Goal: Information Seeking & Learning: Compare options

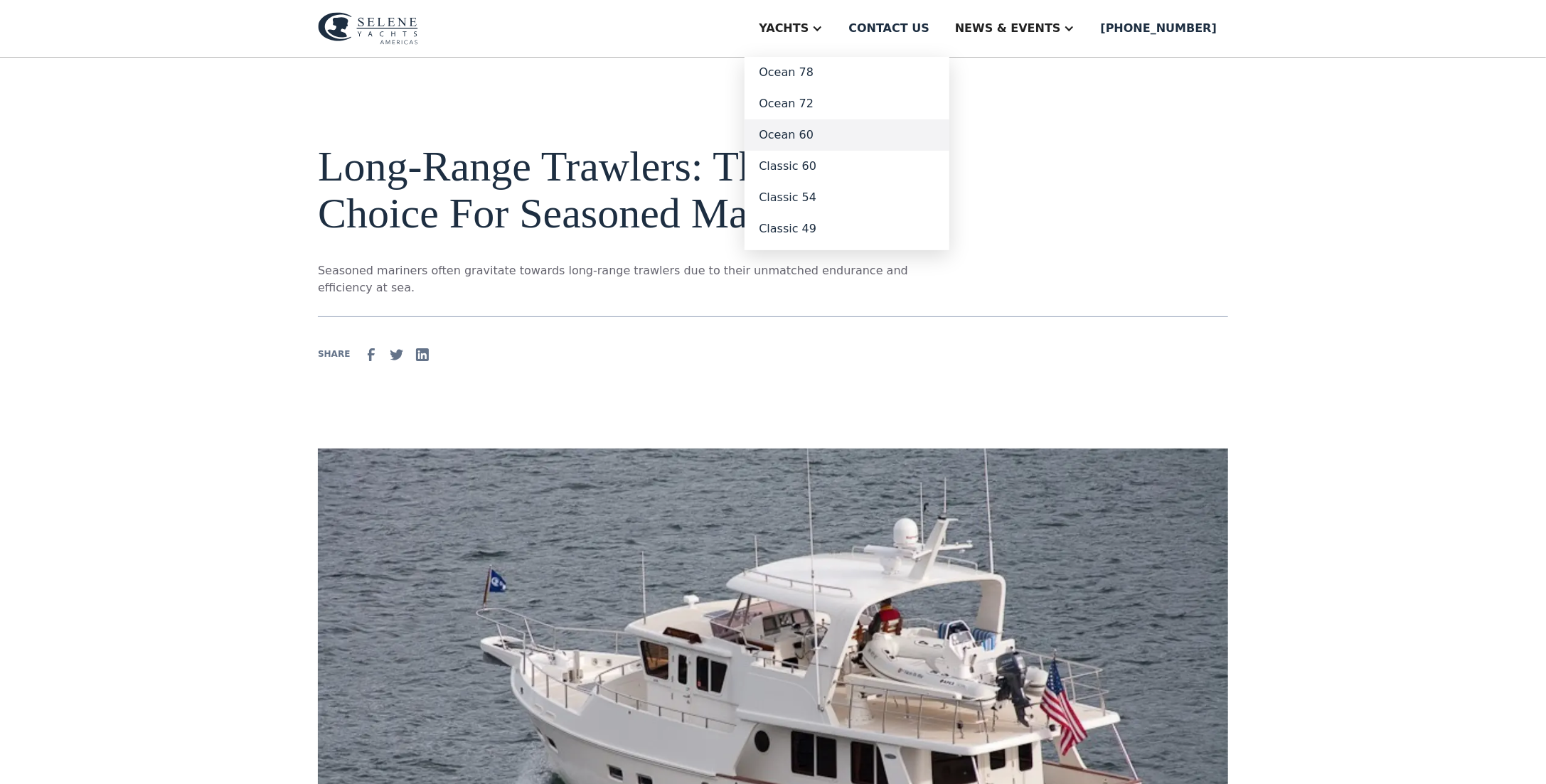
click at [860, 133] on link "Ocean 60" at bounding box center [847, 135] width 205 height 32
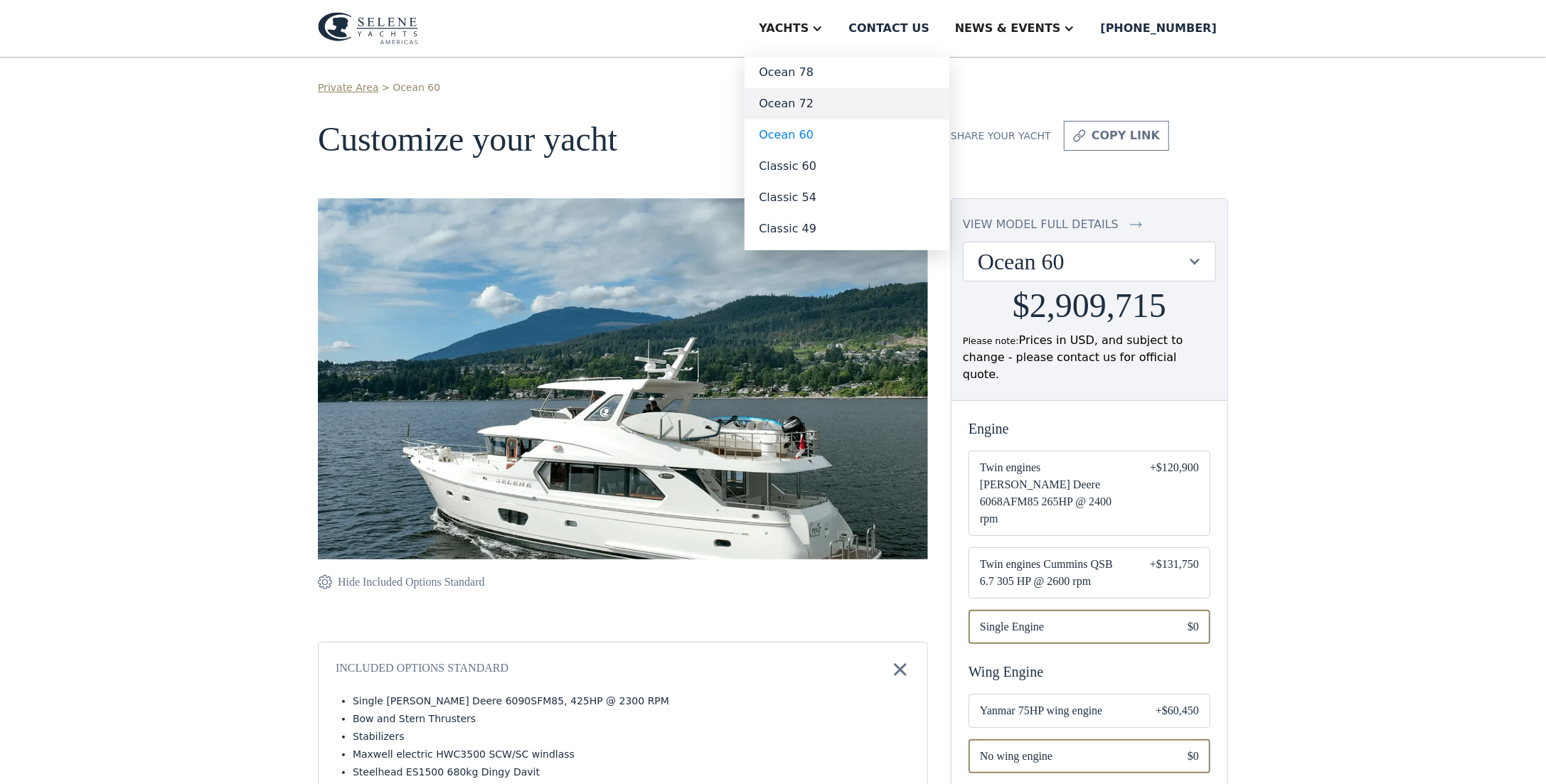
click at [857, 105] on link "Ocean 72" at bounding box center [847, 104] width 205 height 32
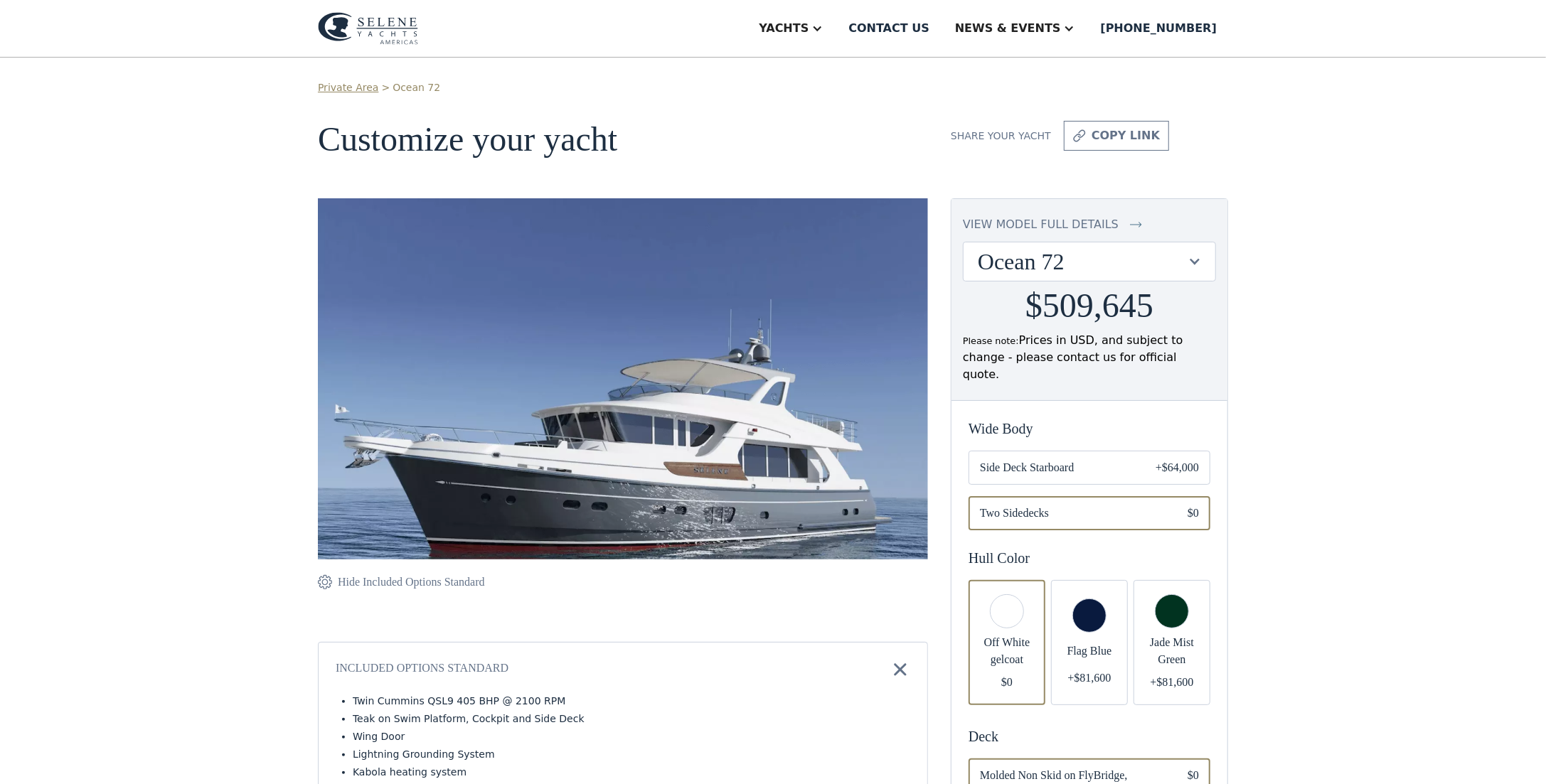
click at [1075, 602] on div "Email Form" at bounding box center [1089, 642] width 77 height 125
click at [1014, 609] on div "Email Form" at bounding box center [1006, 642] width 77 height 125
click at [1097, 612] on div "Email Form" at bounding box center [1089, 642] width 77 height 125
click at [1014, 615] on div "Email Form" at bounding box center [1006, 642] width 77 height 125
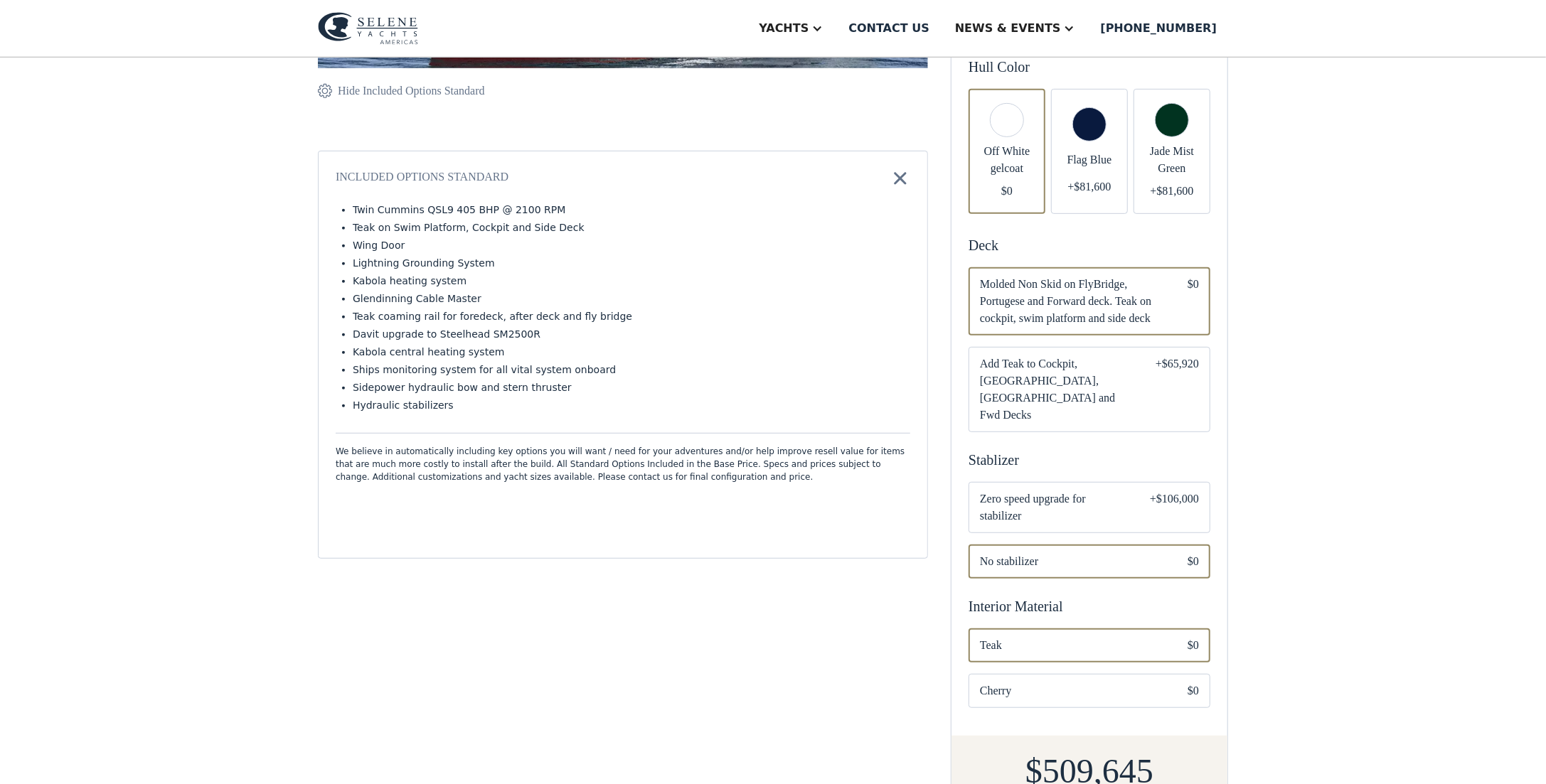
scroll to position [498, 0]
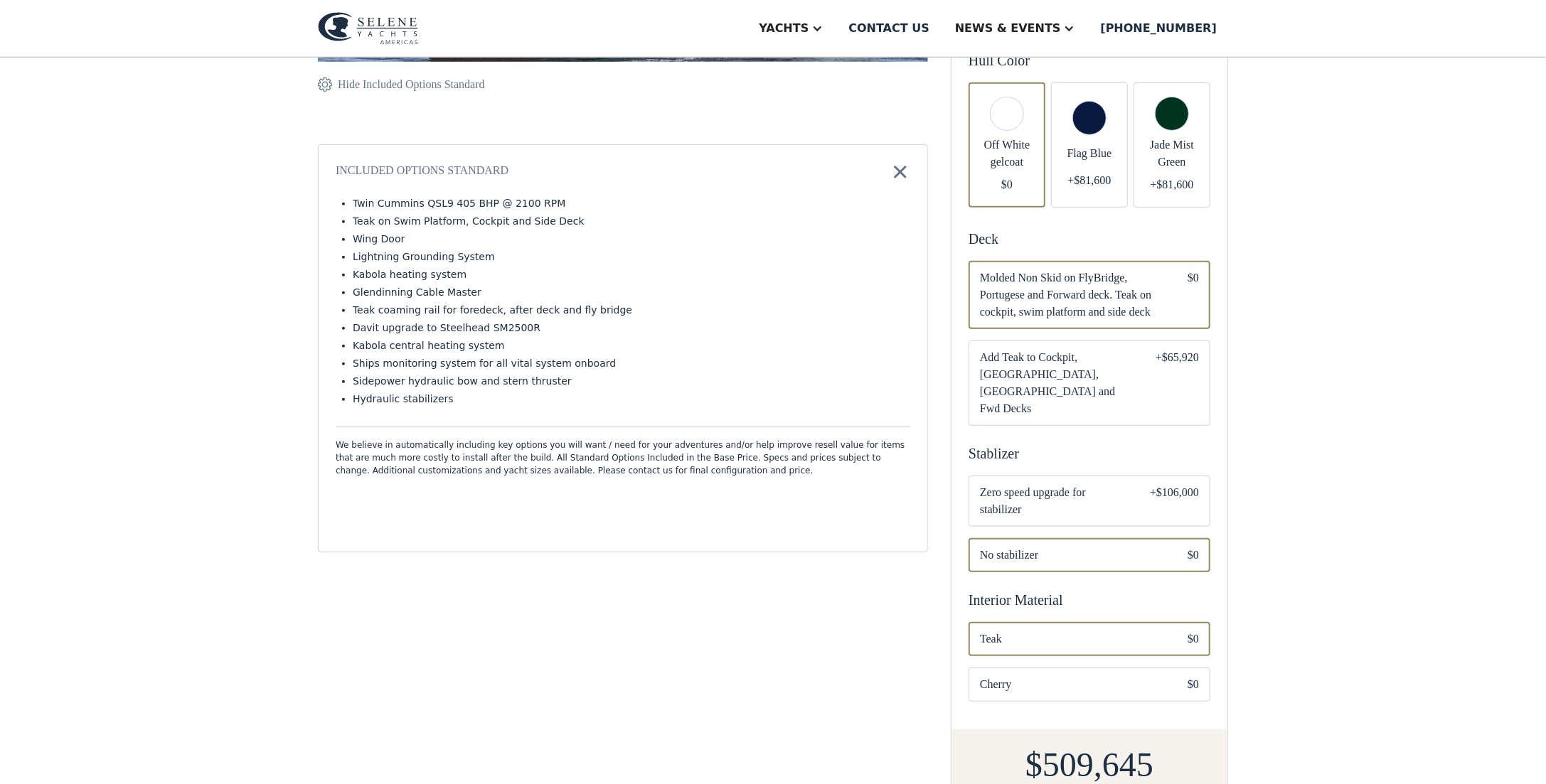
click at [1115, 484] on span "Zero speed upgrade for stabilizer" at bounding box center [1054, 501] width 147 height 34
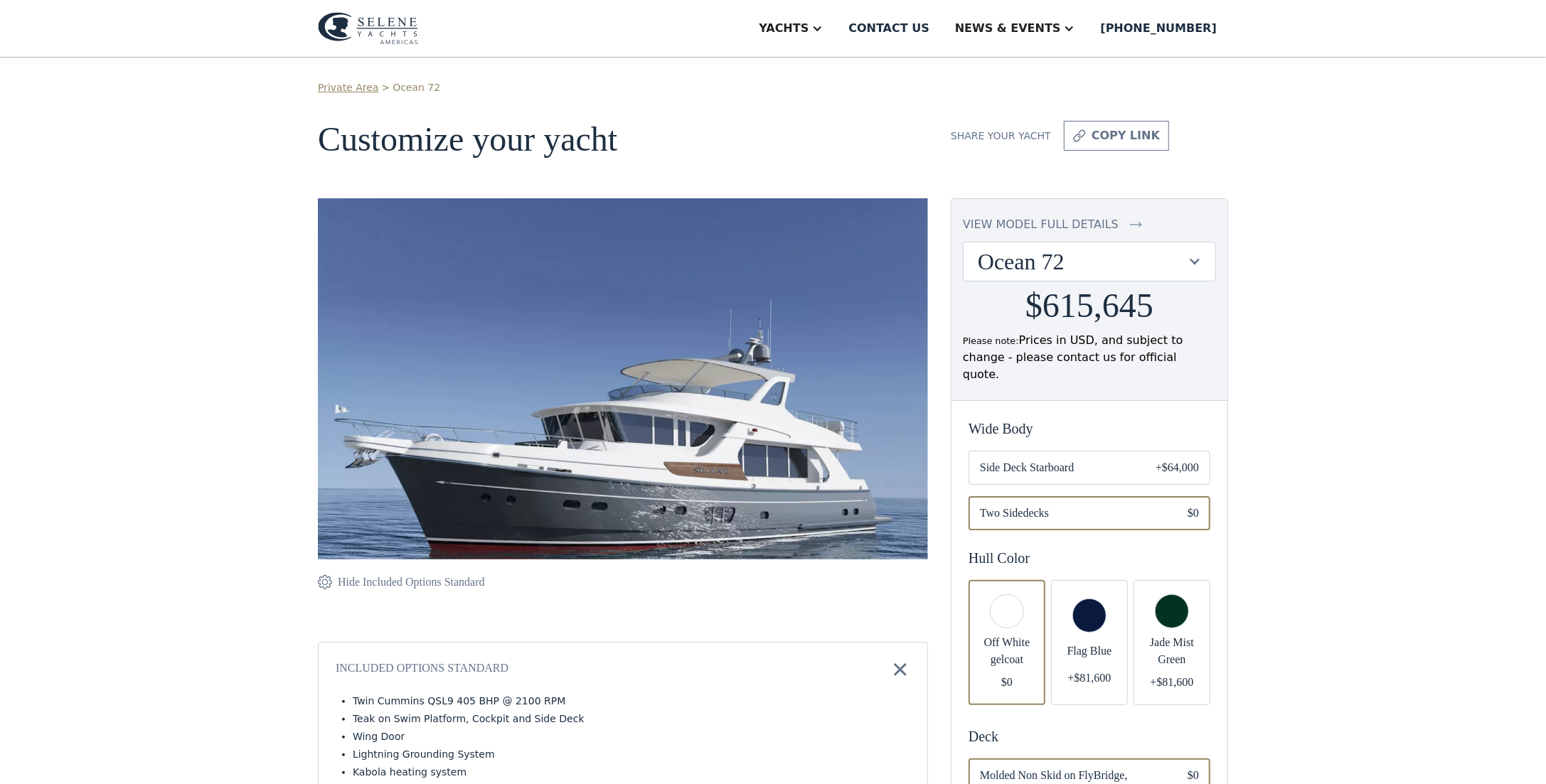
click at [1196, 264] on div at bounding box center [1194, 261] width 13 height 13
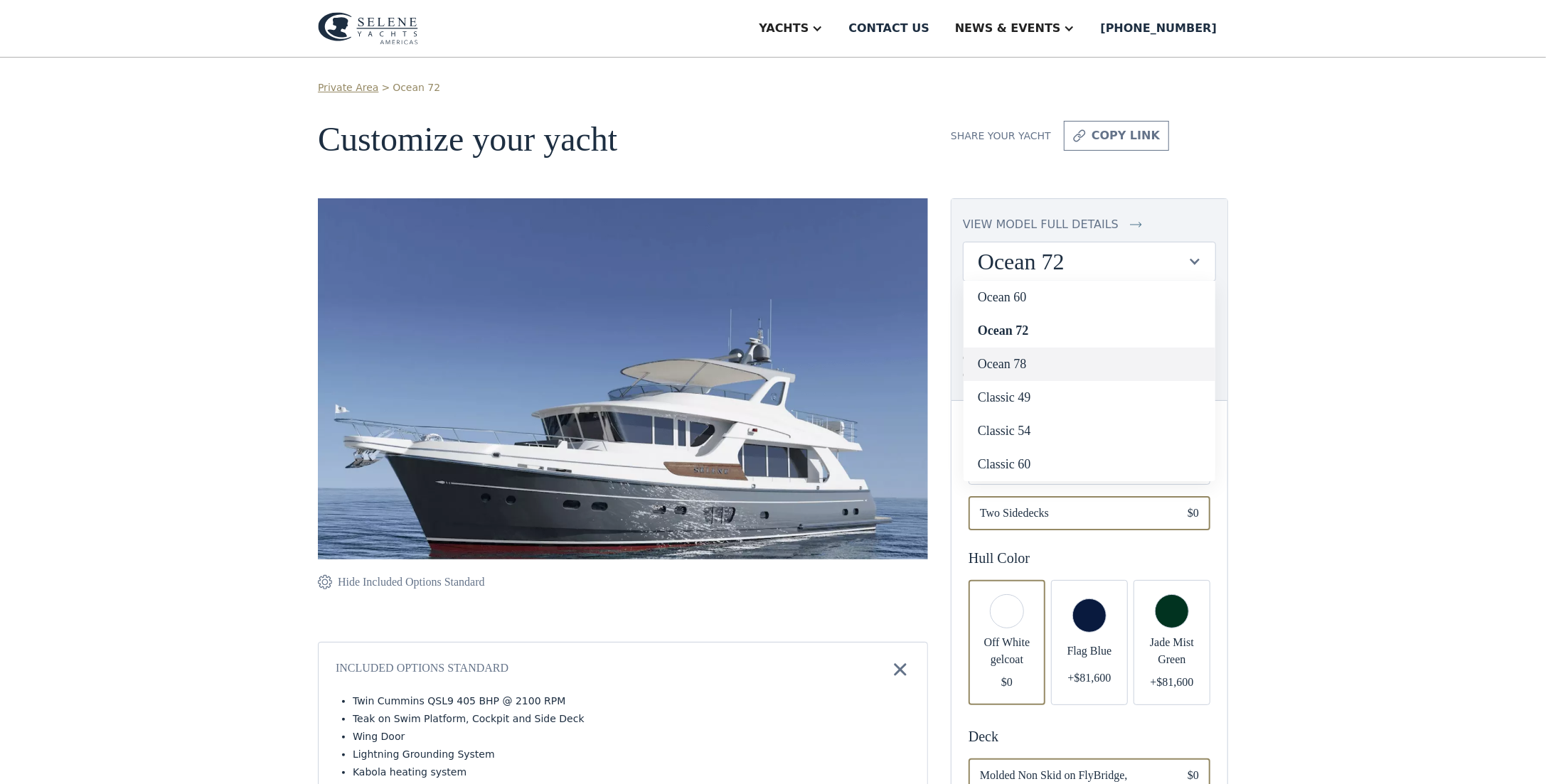
click at [1010, 362] on link "Ocean 78" at bounding box center [1089, 365] width 252 height 33
click at [999, 362] on link "Ocean 78" at bounding box center [1089, 365] width 252 height 33
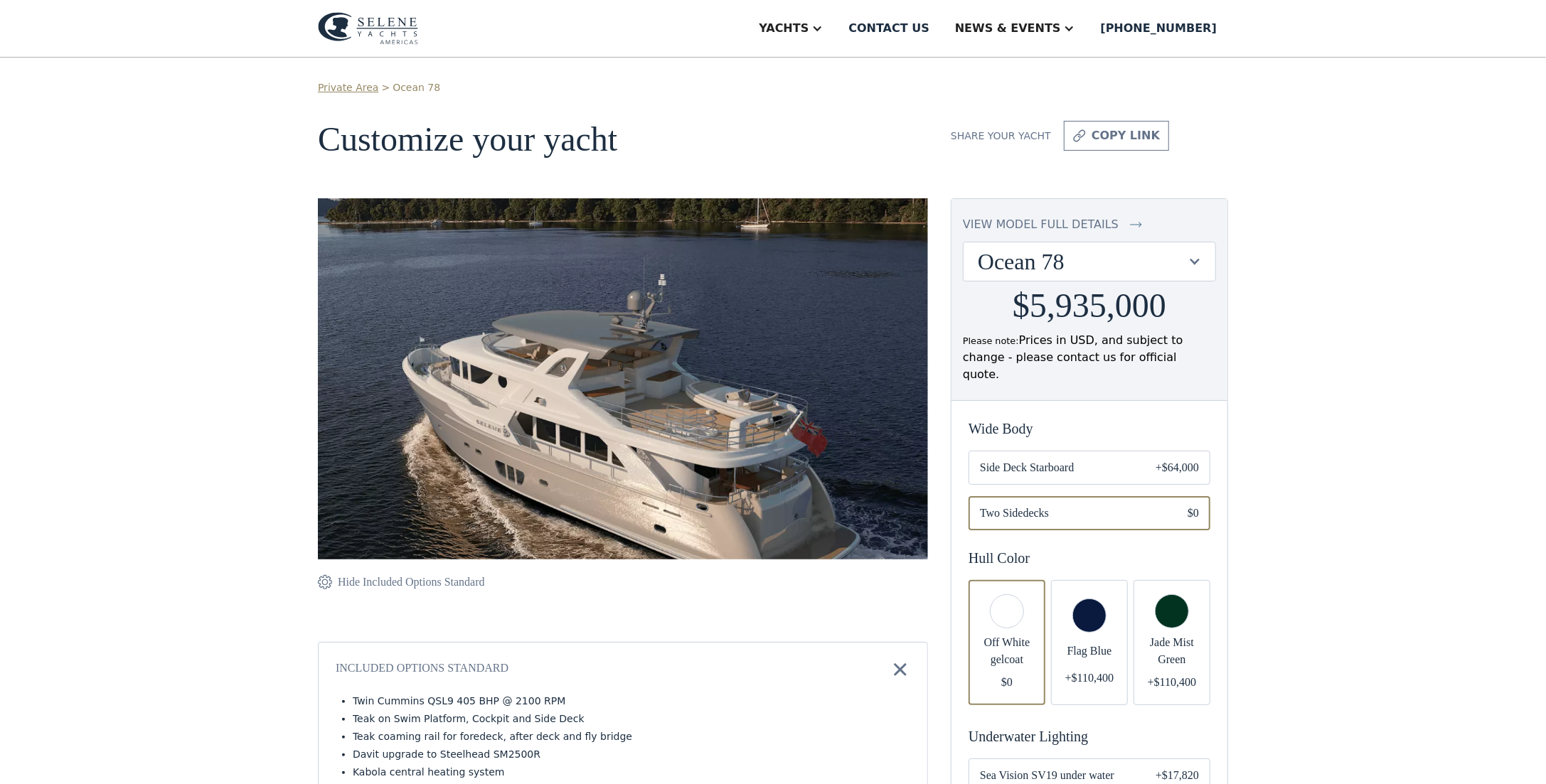
click at [1184, 267] on div "Ocean 78" at bounding box center [1082, 262] width 209 height 27
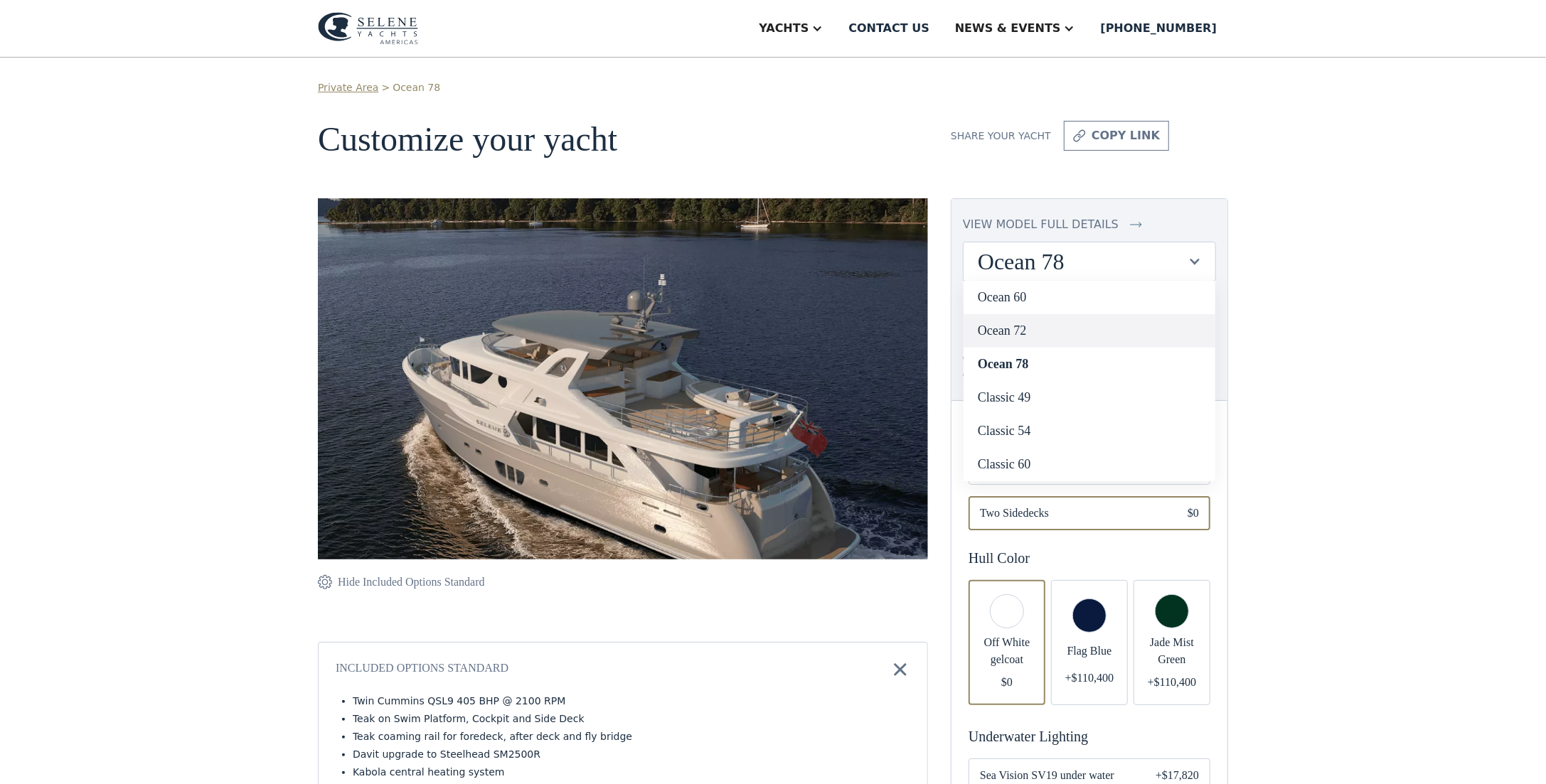
click at [1012, 329] on link "Ocean 72" at bounding box center [1089, 331] width 252 height 33
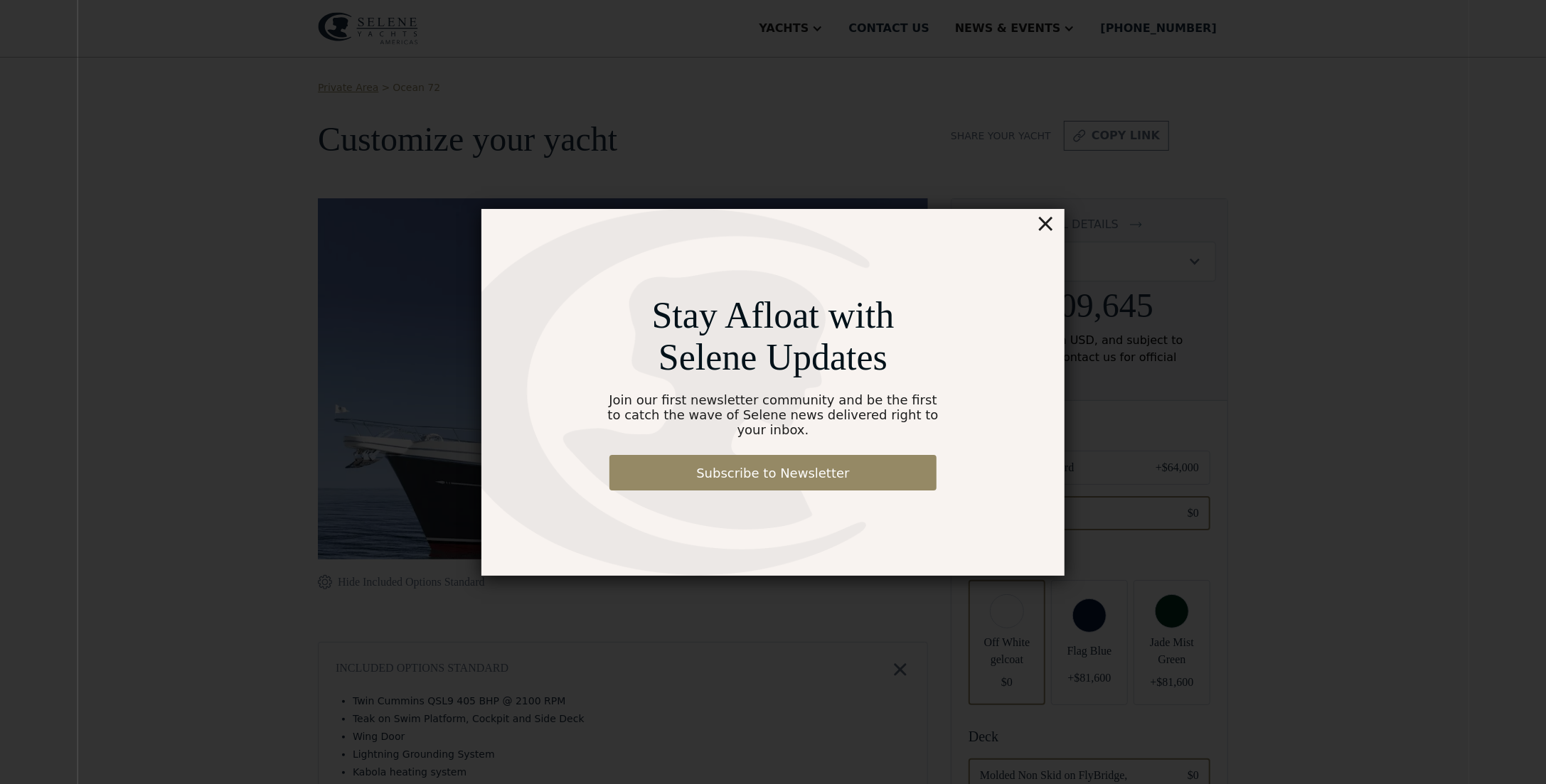
click at [1046, 233] on div "×" at bounding box center [1046, 223] width 21 height 28
